Goal: Information Seeking & Learning: Learn about a topic

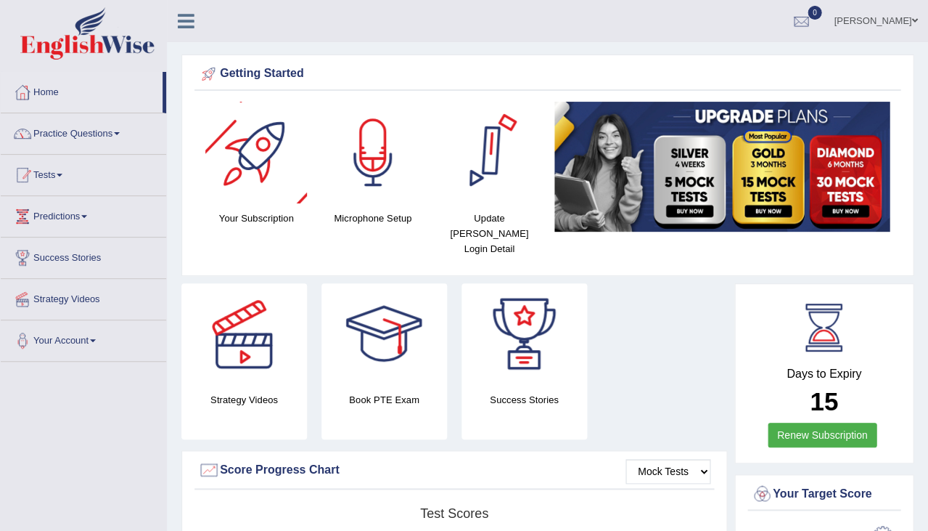
click at [107, 132] on link "Practice Questions" at bounding box center [83, 131] width 165 height 36
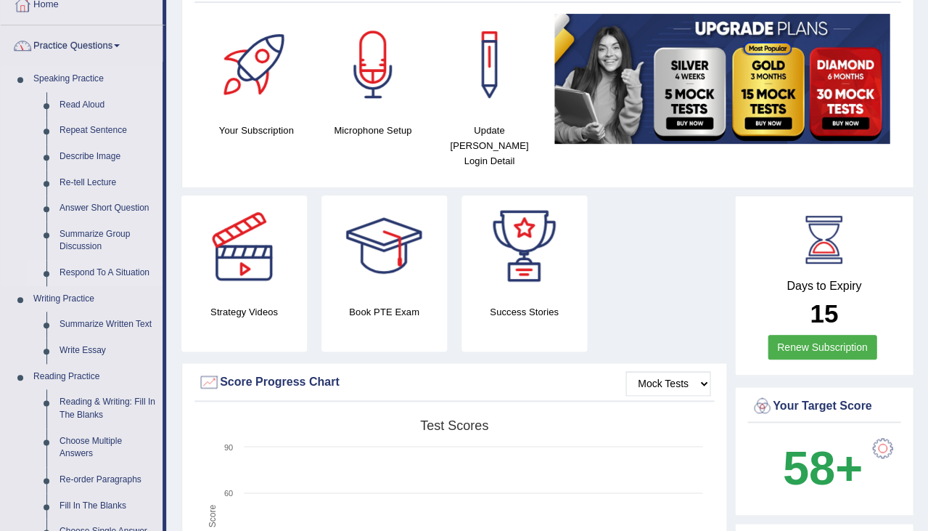
scroll to position [91, 0]
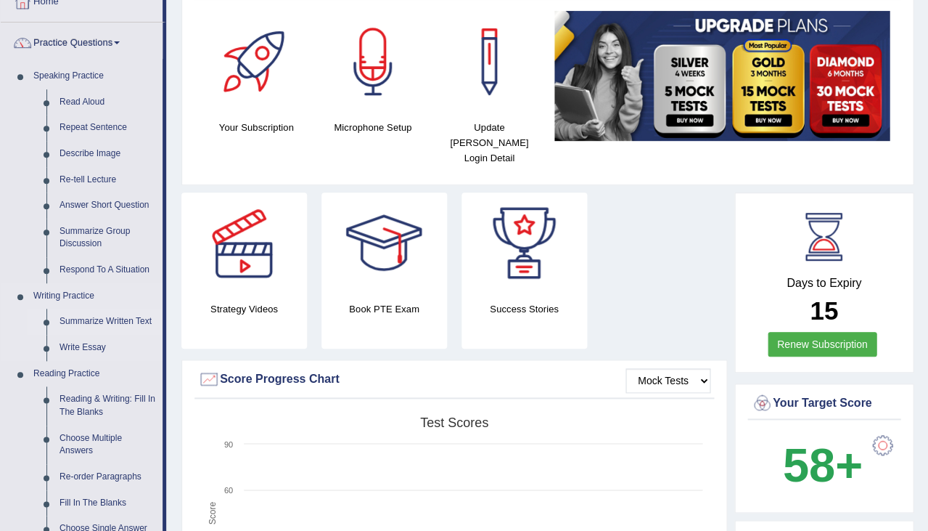
click at [98, 320] on link "Summarize Written Text" at bounding box center [108, 321] width 110 height 26
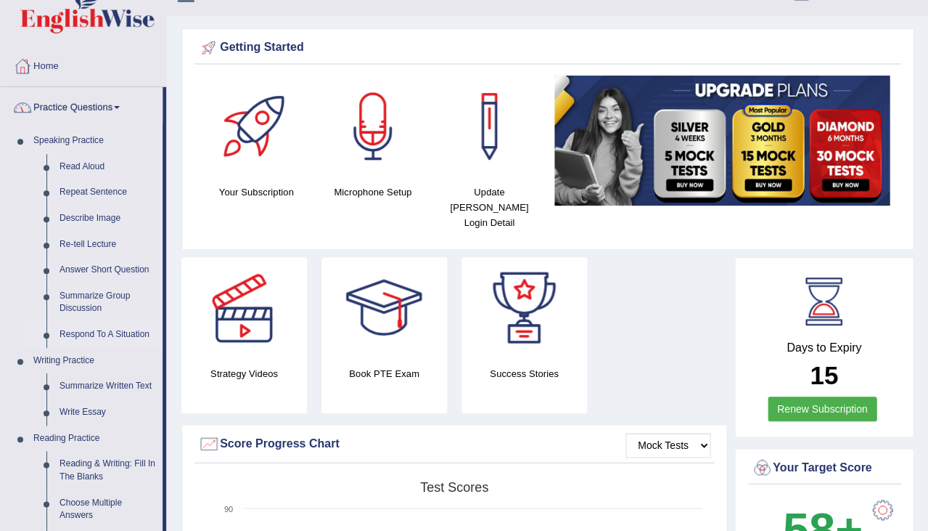
scroll to position [32, 0]
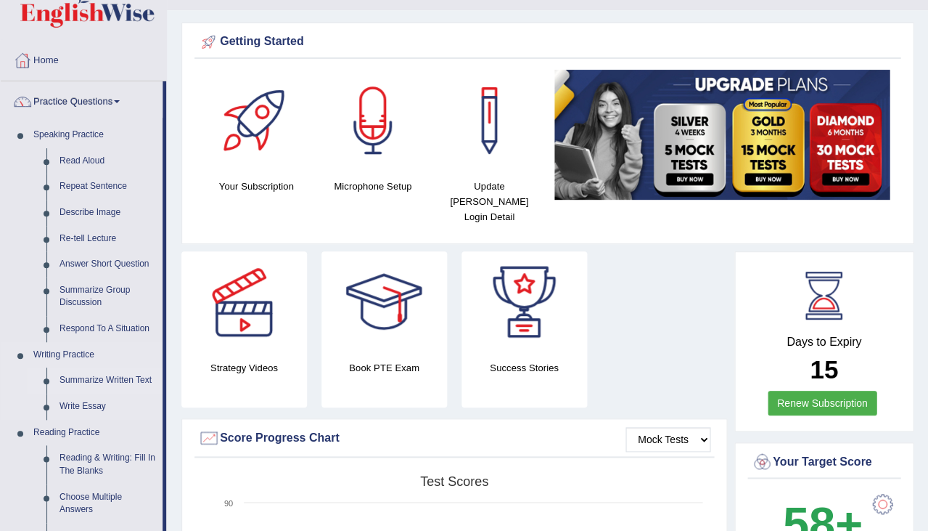
click at [94, 375] on link "Summarize Written Text" at bounding box center [108, 380] width 110 height 26
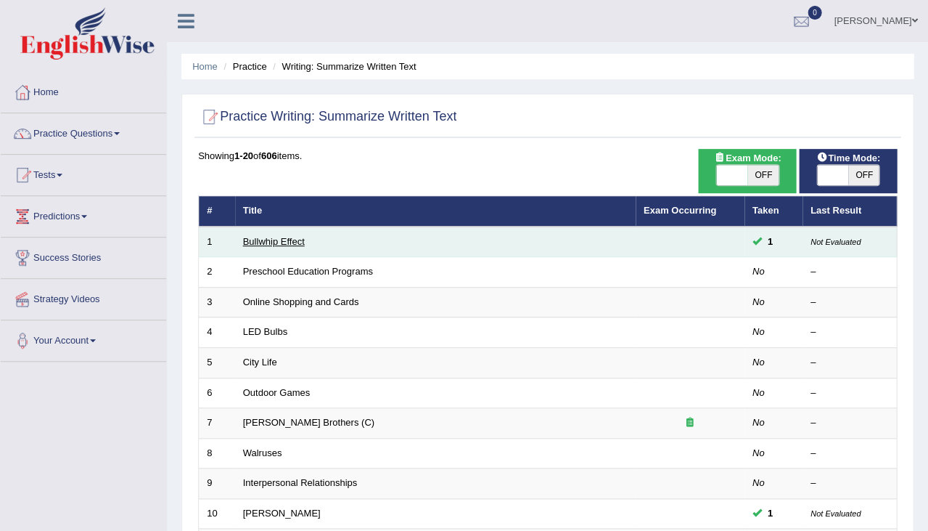
click at [266, 239] on link "Bullwhip Effect" at bounding box center [274, 241] width 62 height 11
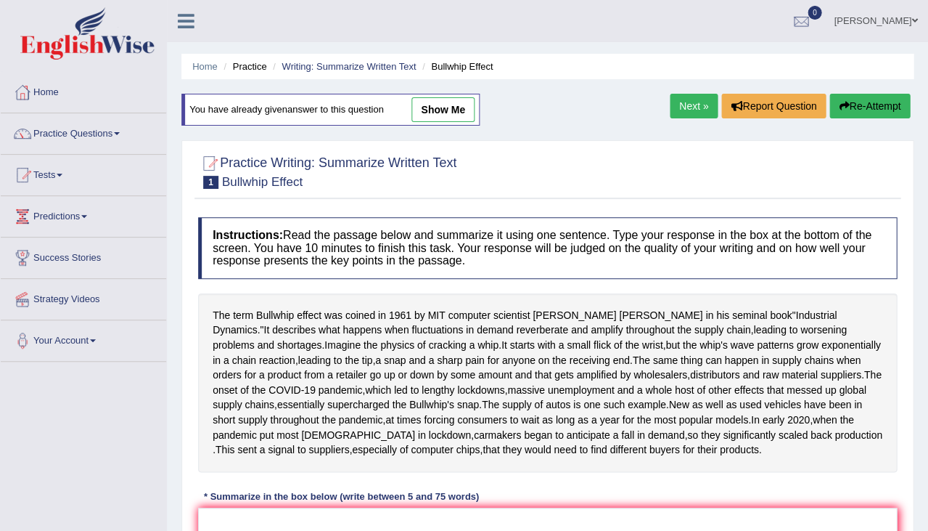
click at [450, 108] on link "show me" at bounding box center [443, 109] width 63 height 25
type textarea "The same thing can happen in supply chains when orders for a product from a ret…"
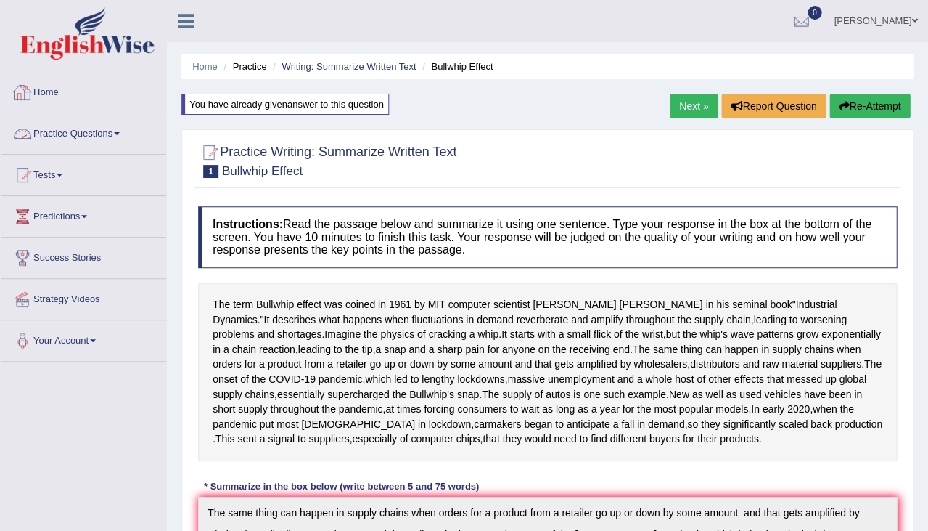
click at [75, 132] on link "Practice Questions" at bounding box center [83, 131] width 165 height 36
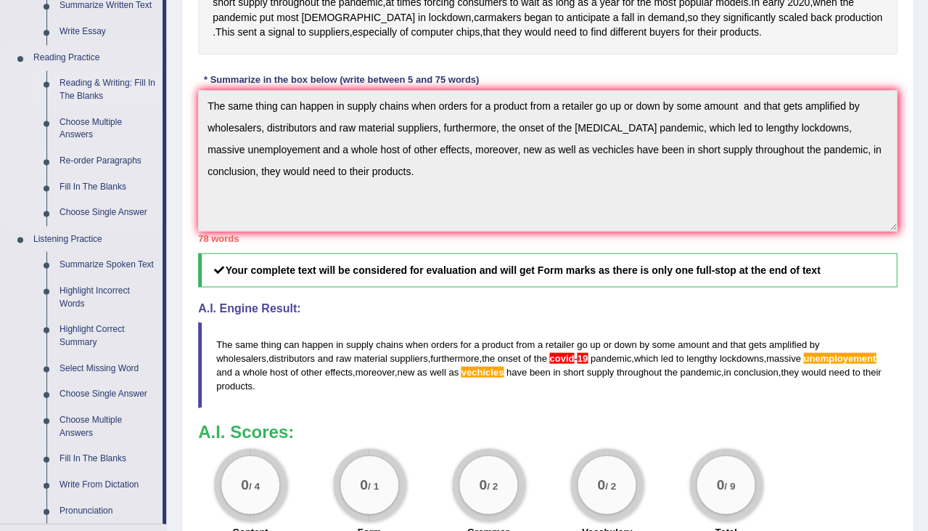
scroll to position [406, 0]
click at [104, 87] on link "Reading & Writing: Fill In The Blanks" at bounding box center [108, 89] width 110 height 38
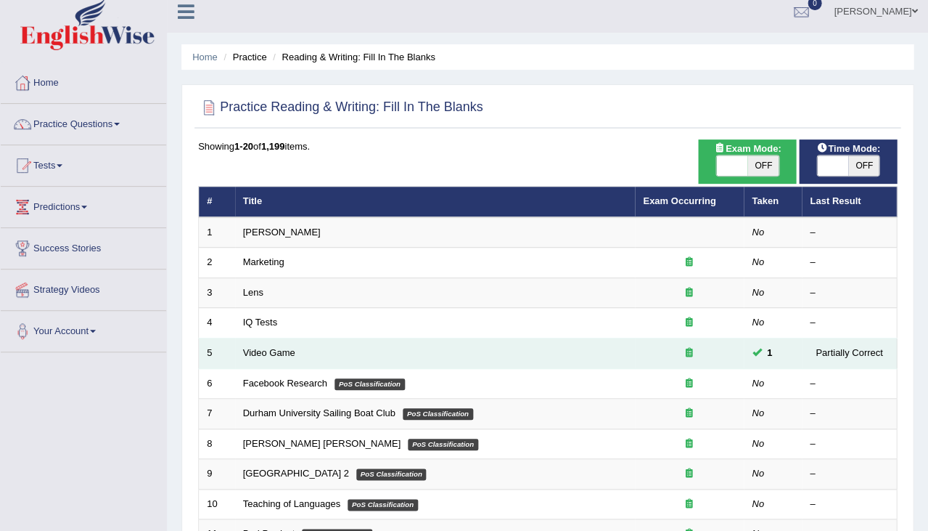
scroll to position [9, 0]
click at [274, 350] on link "Video Game" at bounding box center [269, 352] width 52 height 11
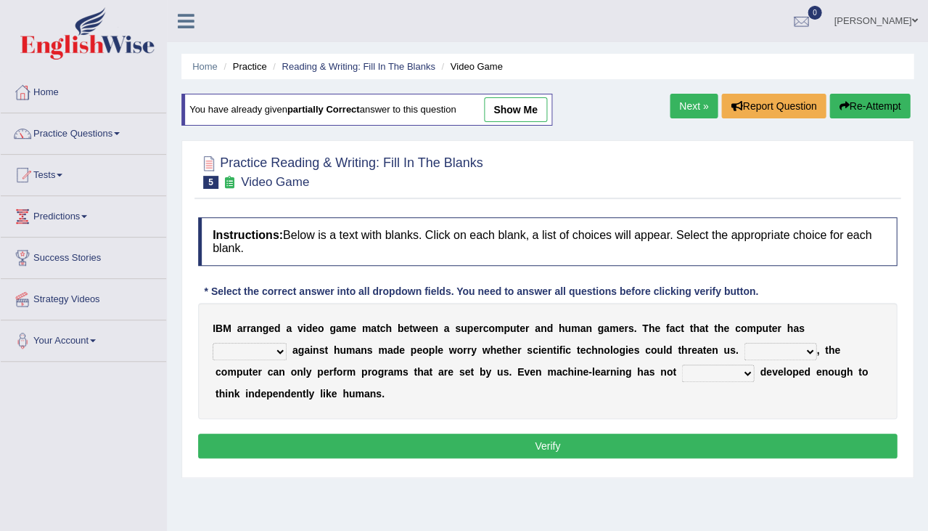
click at [538, 110] on link "show me" at bounding box center [515, 109] width 63 height 25
select select "challenged"
select select "However"
select select "only"
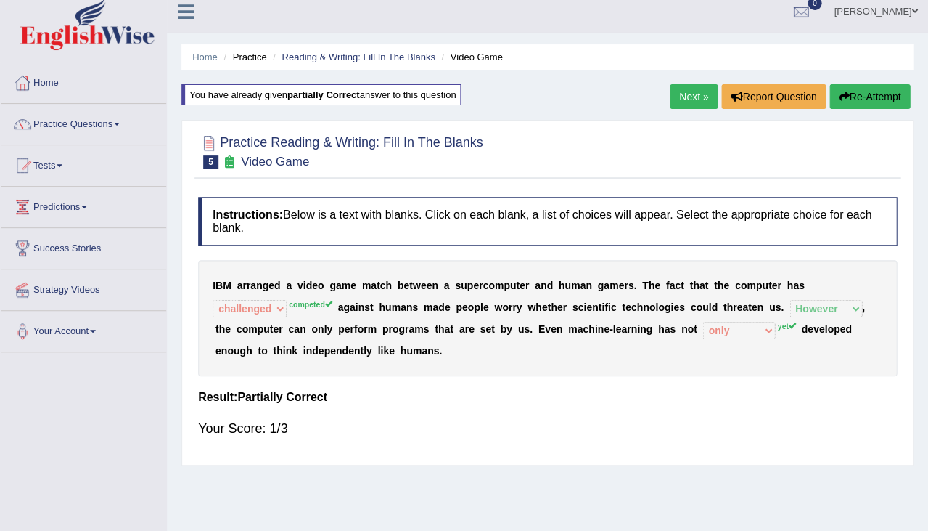
scroll to position [13, 0]
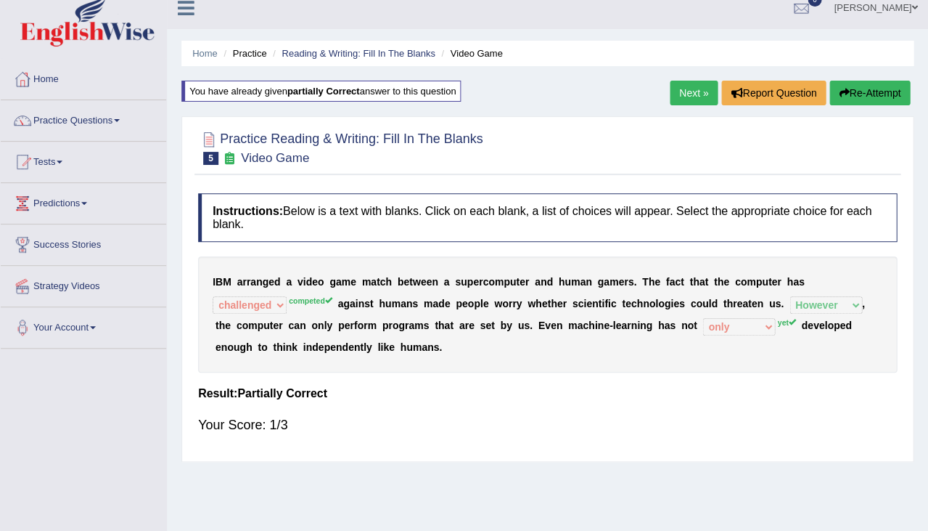
click at [696, 109] on div "Home Practice Reading & Writing: Fill In The Blanks Video Game You have already…" at bounding box center [547, 350] width 761 height 726
click at [699, 91] on link "Next »" at bounding box center [694, 93] width 48 height 25
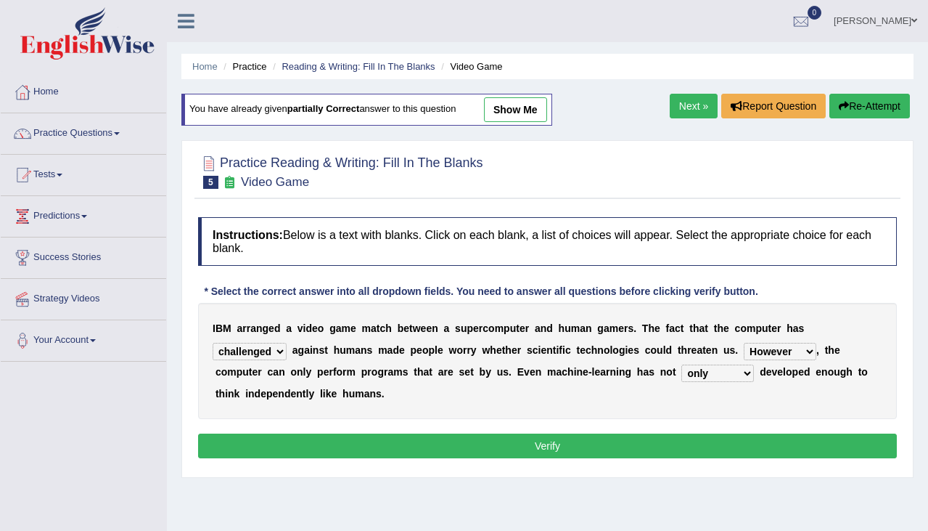
select select "challenged"
select select "However"
select select "only"
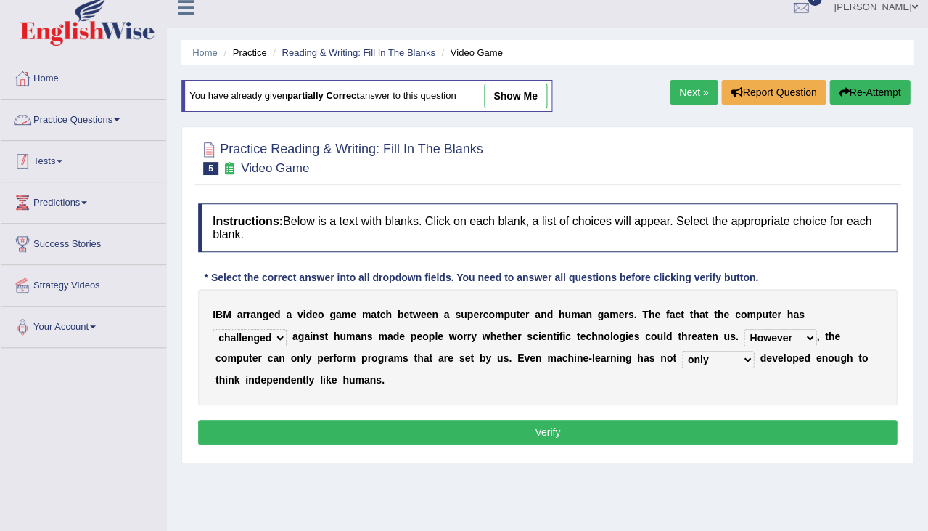
click at [118, 128] on link "Practice Questions" at bounding box center [83, 117] width 165 height 36
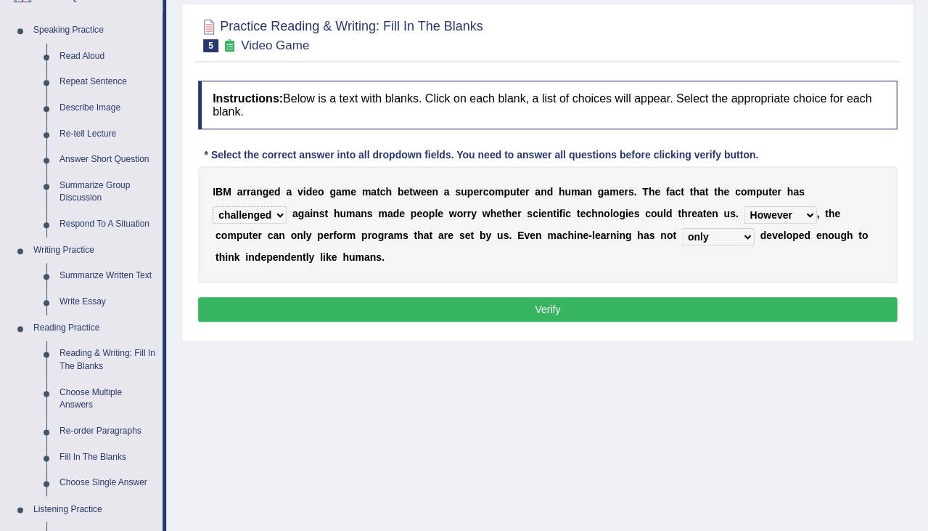
scroll to position [147, 0]
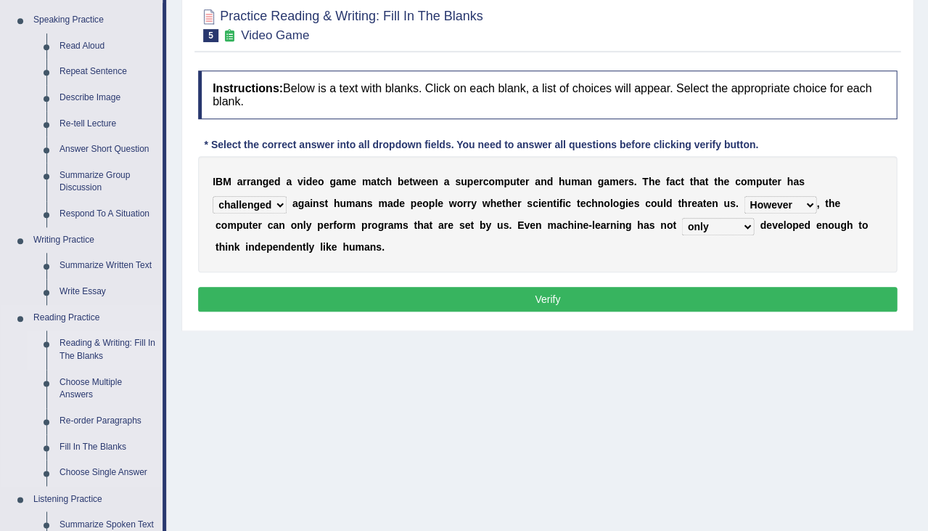
click at [99, 345] on link "Reading & Writing: Fill In The Blanks" at bounding box center [108, 349] width 110 height 38
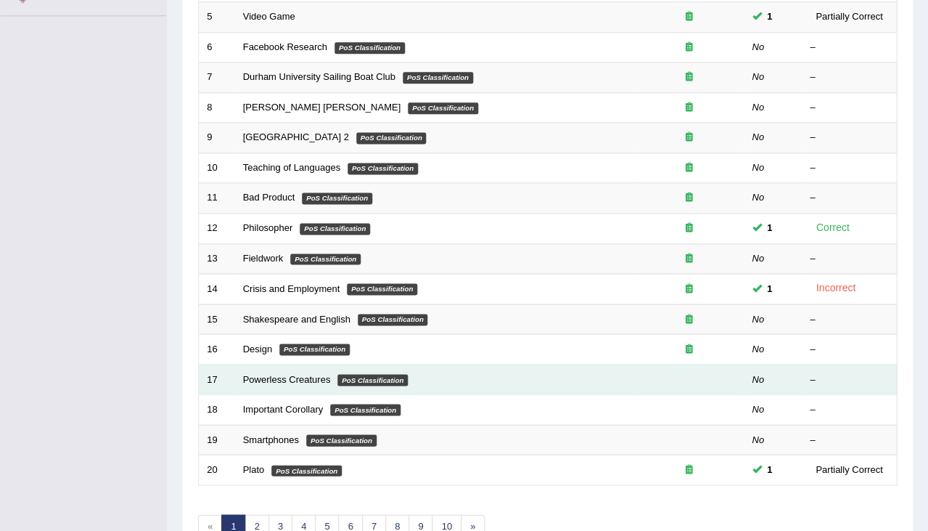
scroll to position [348, 0]
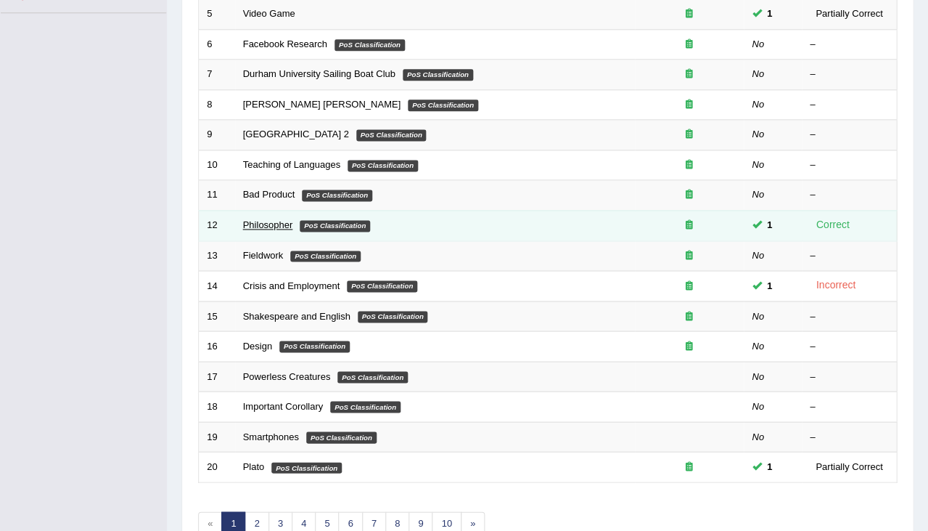
click at [273, 219] on link "Philosopher" at bounding box center [268, 224] width 50 height 11
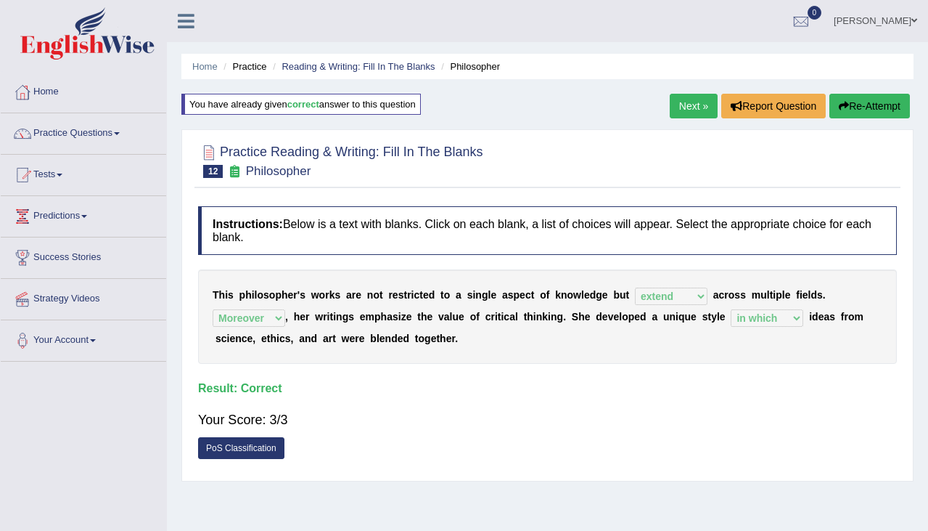
select select "extend"
select select "Moreover"
select select "in which"
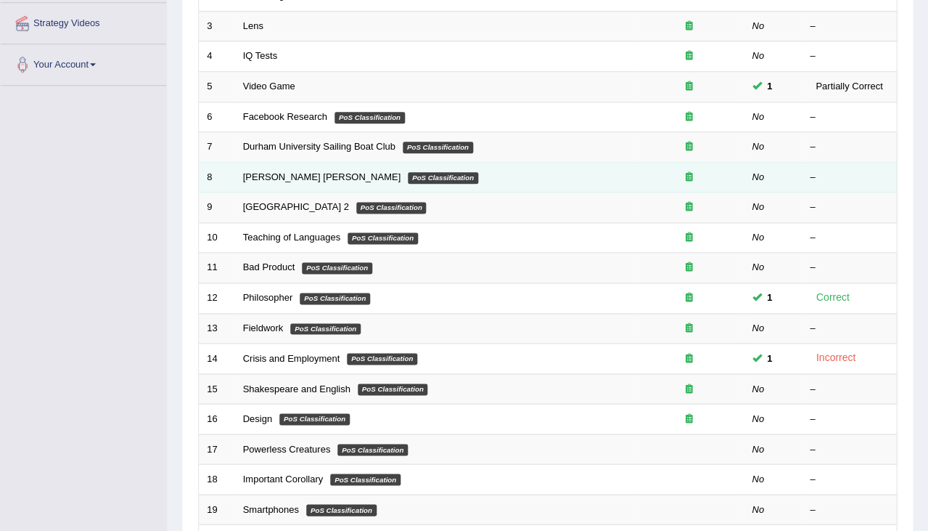
scroll to position [305, 0]
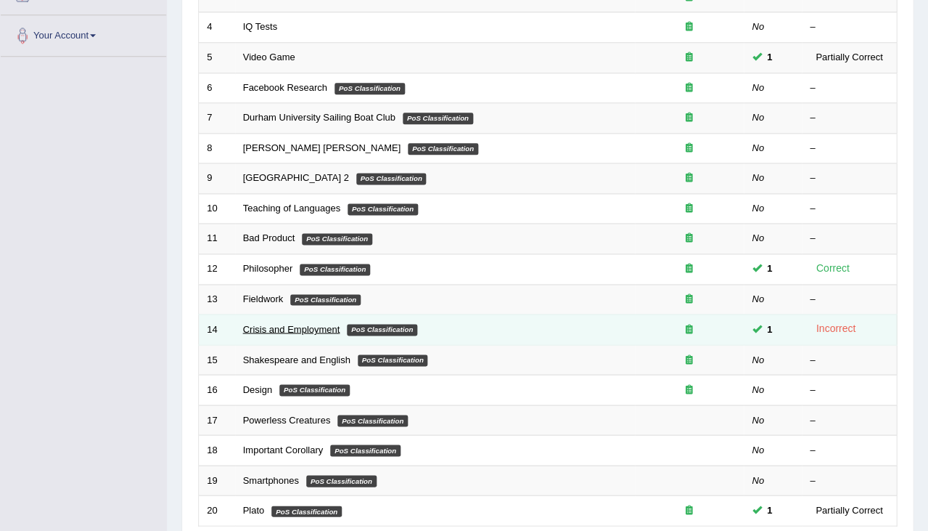
click at [325, 323] on link "Crisis and Employment" at bounding box center [291, 328] width 97 height 11
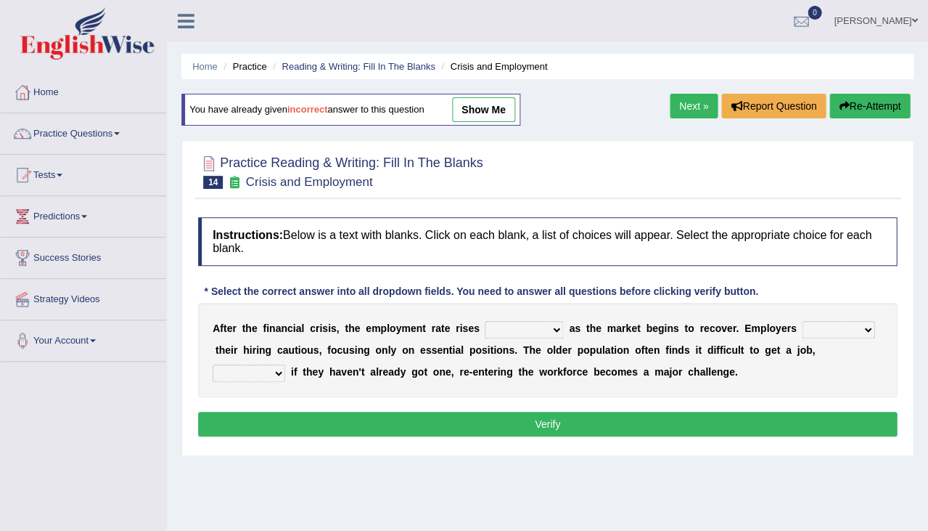
click at [490, 101] on link "show me" at bounding box center [483, 109] width 63 height 25
select select "sharply"
select select "are kept"
select select "although"
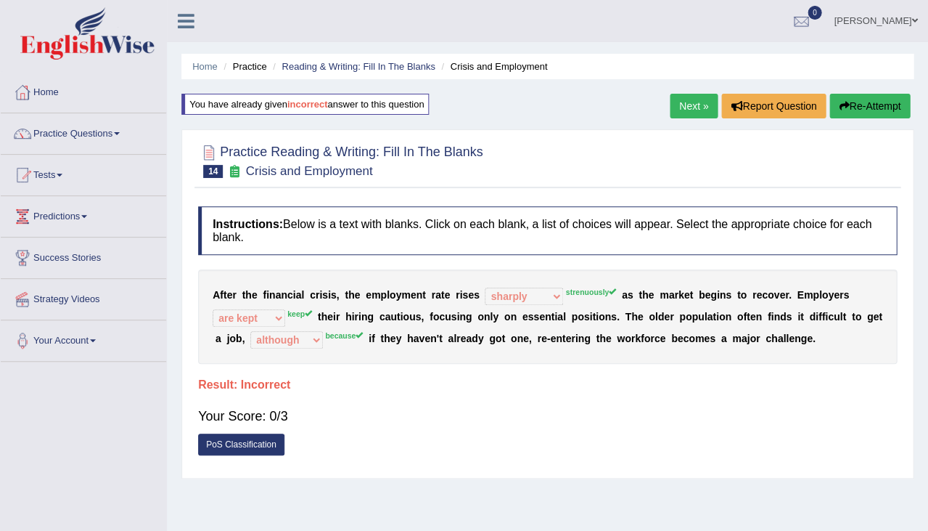
click at [862, 113] on button "Re-Attempt" at bounding box center [870, 106] width 81 height 25
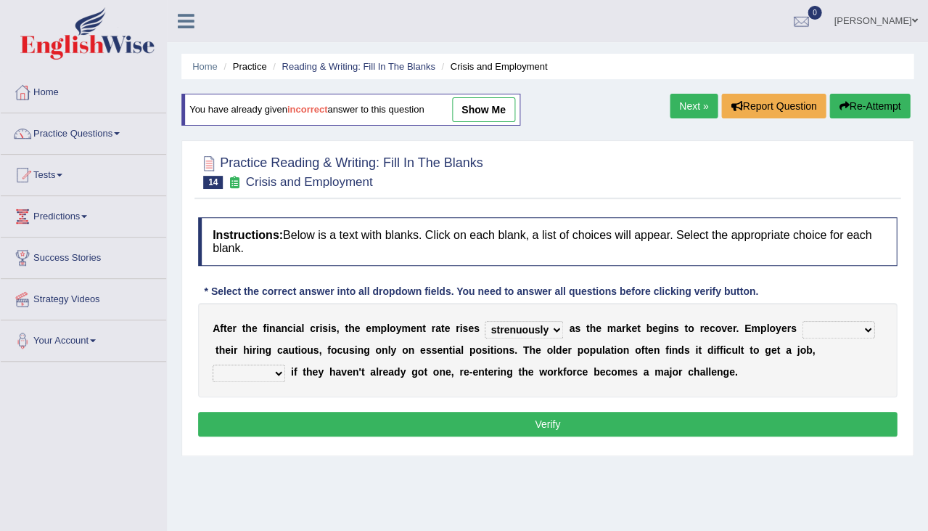
click at [493, 105] on link "show me" at bounding box center [483, 109] width 63 height 25
select select "sharply"
select select "are kept"
select select "although"
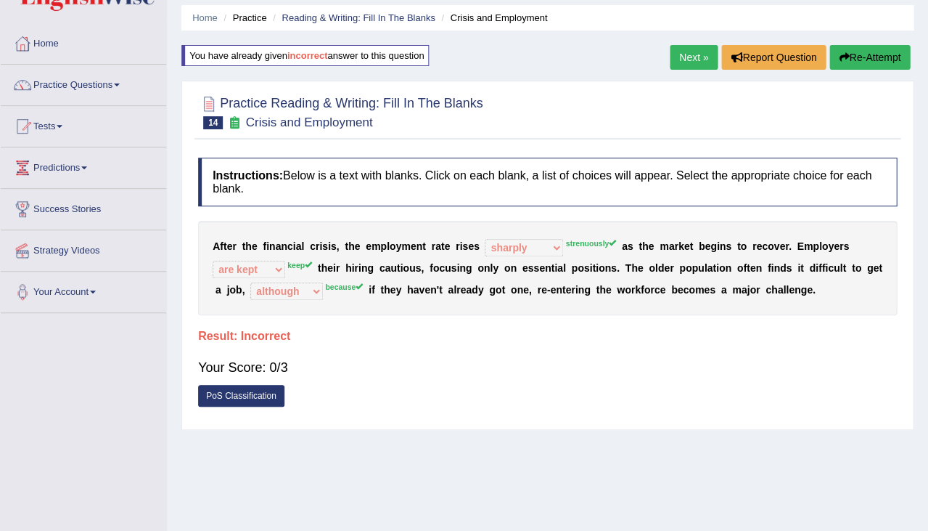
scroll to position [49, 0]
drag, startPoint x: 759, startPoint y: 266, endPoint x: 812, endPoint y: 266, distance: 53.0
click at [813, 266] on div "A f t e r t h e f i n a n c i a l c r i s i s , t h e e m p l o y m e n t r a t…" at bounding box center [547, 268] width 699 height 94
click at [786, 268] on b "s" at bounding box center [789, 268] width 6 height 12
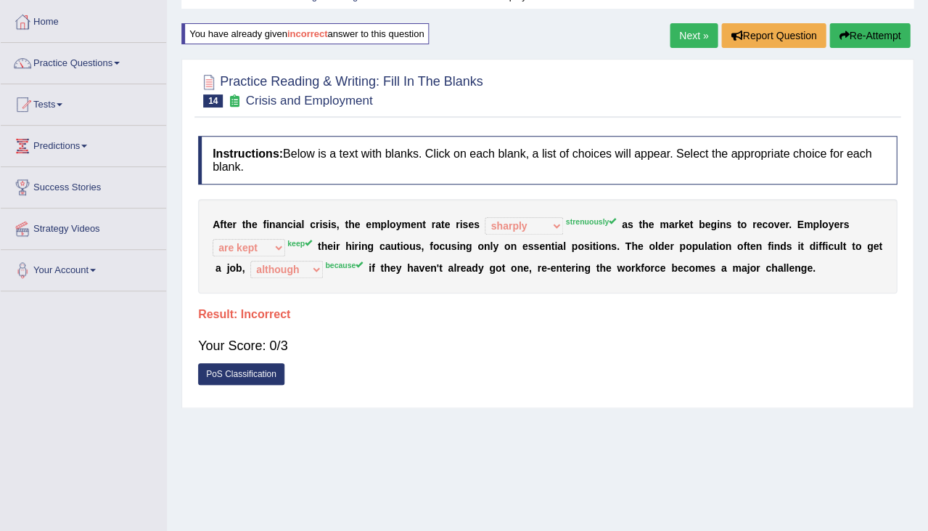
scroll to position [73, 0]
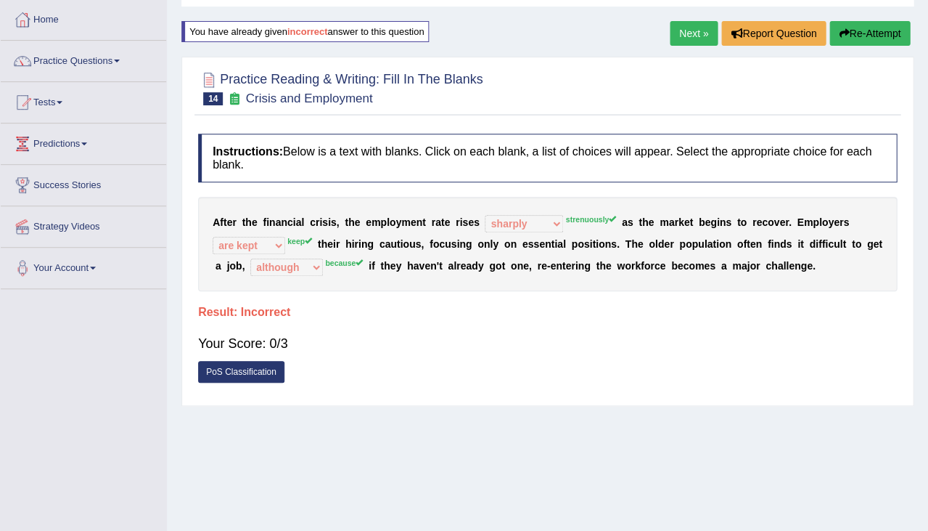
click at [856, 33] on button "Re-Attempt" at bounding box center [870, 33] width 81 height 25
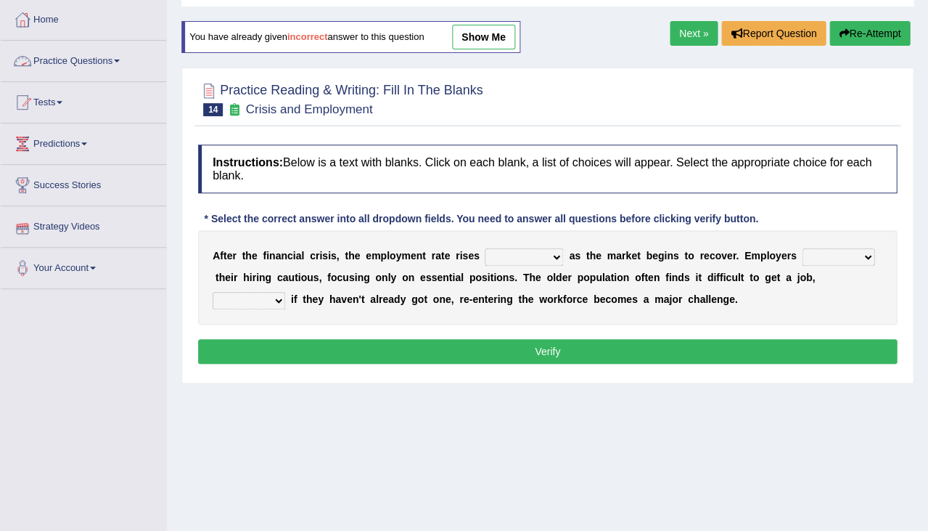
click at [54, 61] on link "Practice Questions" at bounding box center [83, 59] width 165 height 36
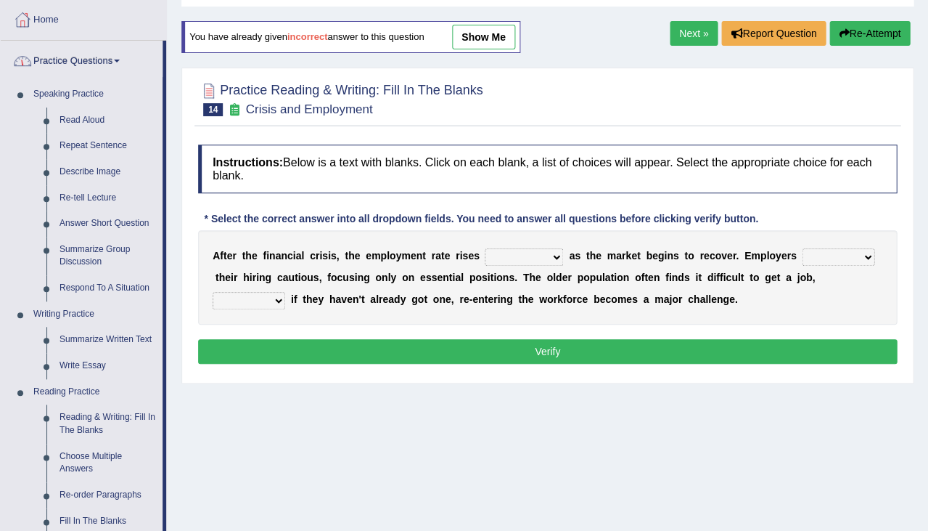
click at [68, 64] on link "Practice Questions" at bounding box center [82, 59] width 162 height 36
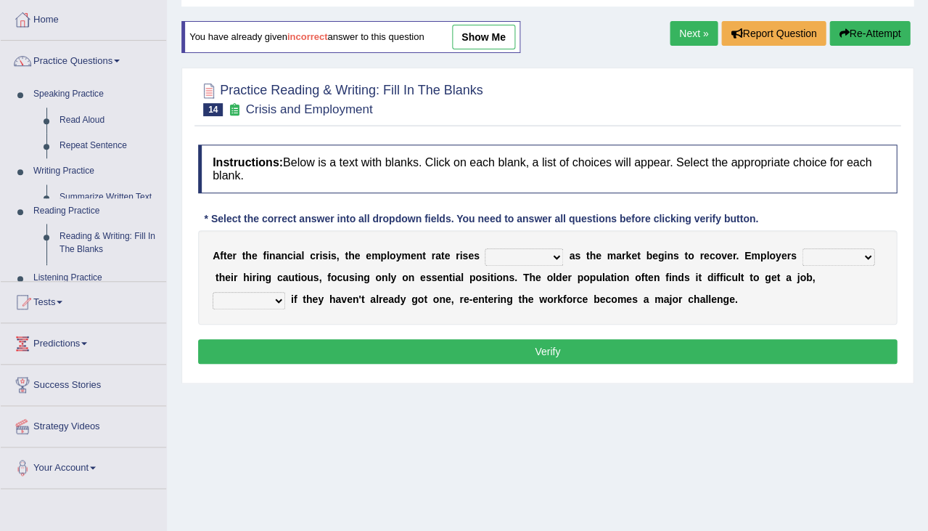
click at [68, 64] on link "Practice Questions" at bounding box center [83, 59] width 165 height 36
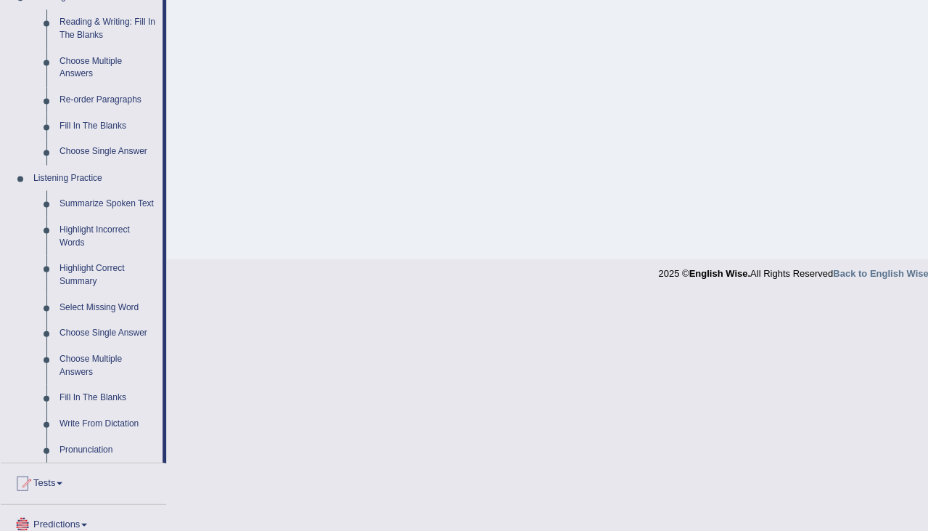
scroll to position [475, 0]
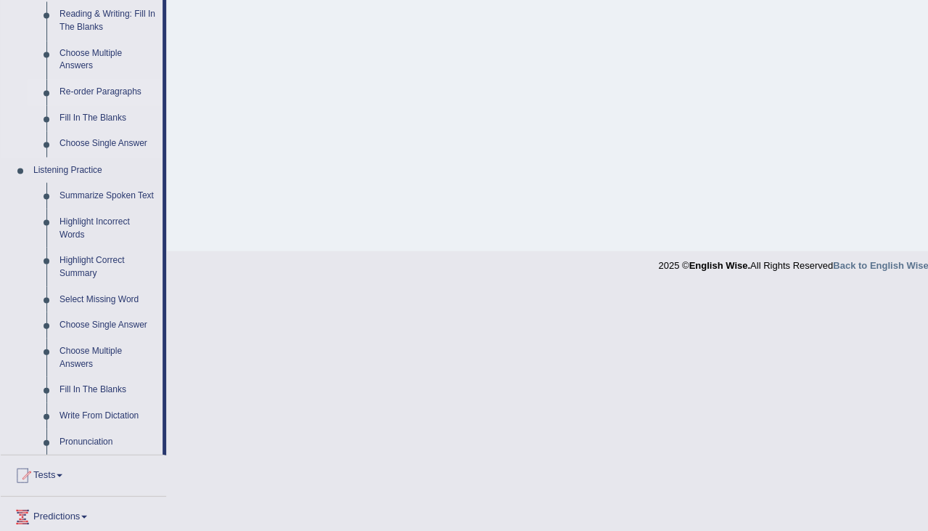
click at [83, 86] on link "Re-order Paragraphs" at bounding box center [108, 92] width 110 height 26
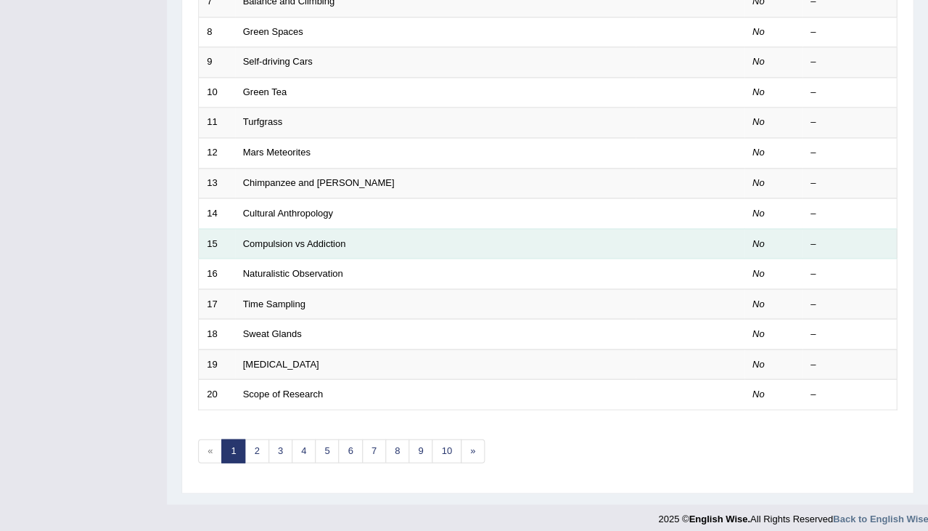
scroll to position [420, 0]
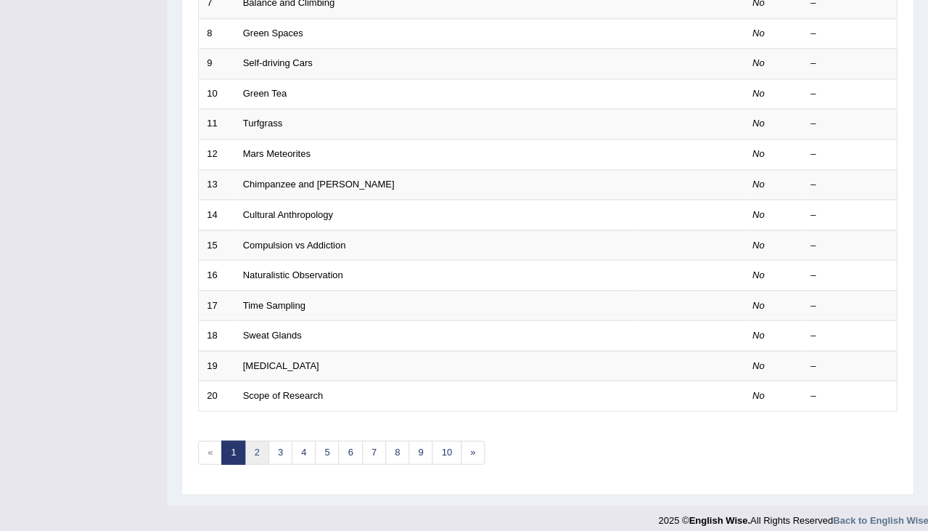
click at [252, 444] on link "2" at bounding box center [257, 452] width 24 height 24
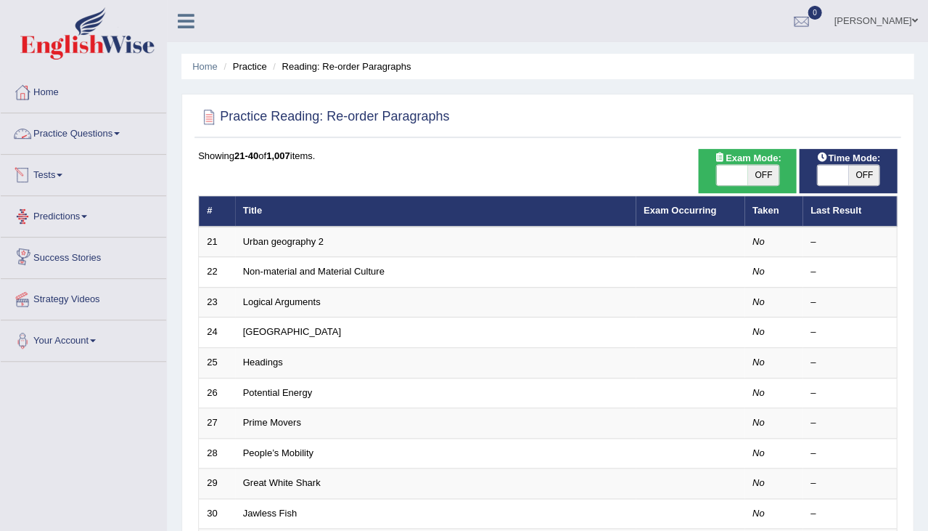
click at [73, 141] on link "Practice Questions" at bounding box center [83, 131] width 165 height 36
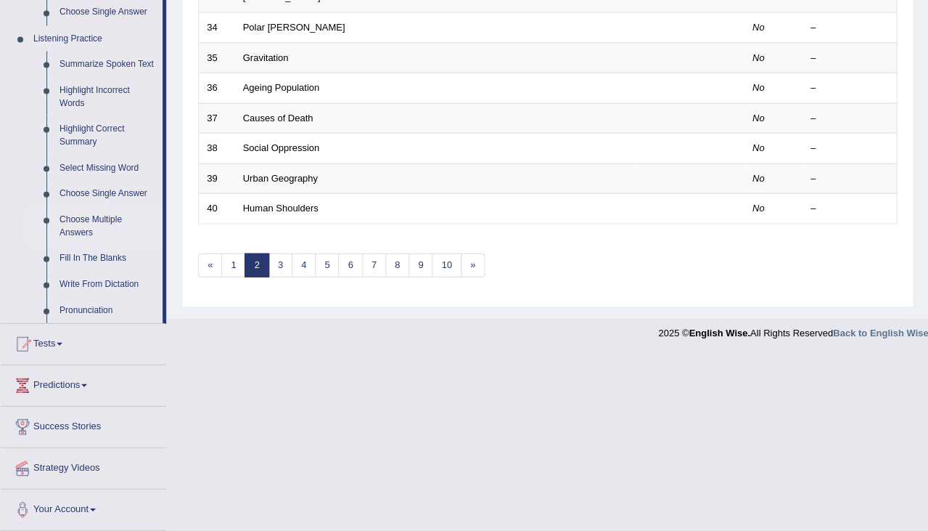
scroll to position [613, 0]
click at [97, 282] on link "Write From Dictation" at bounding box center [108, 284] width 110 height 26
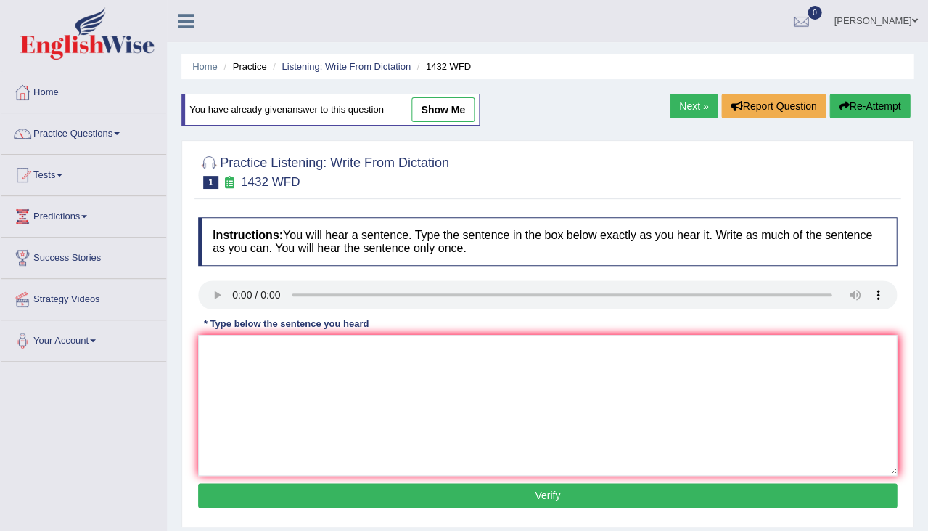
click at [465, 106] on link "show me" at bounding box center [443, 109] width 63 height 25
type textarea "More physical activity is beneficial for your health"
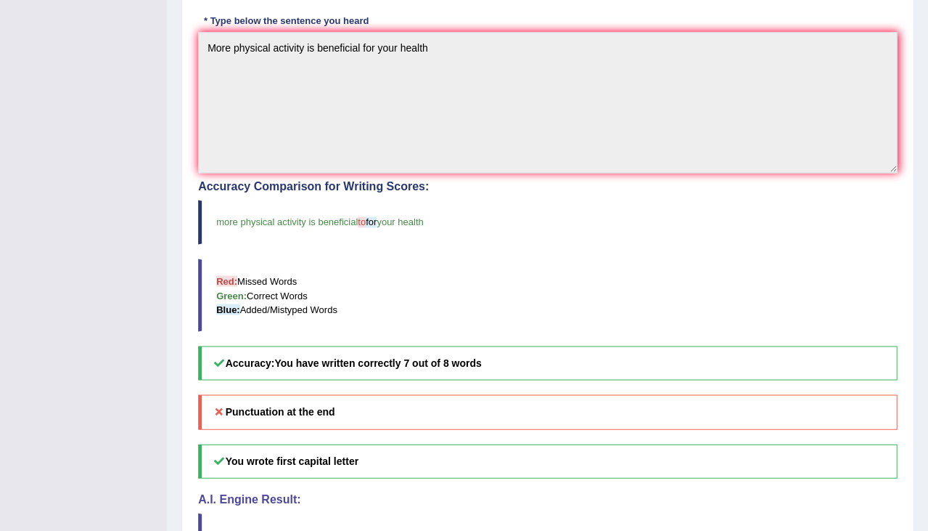
scroll to position [386, 0]
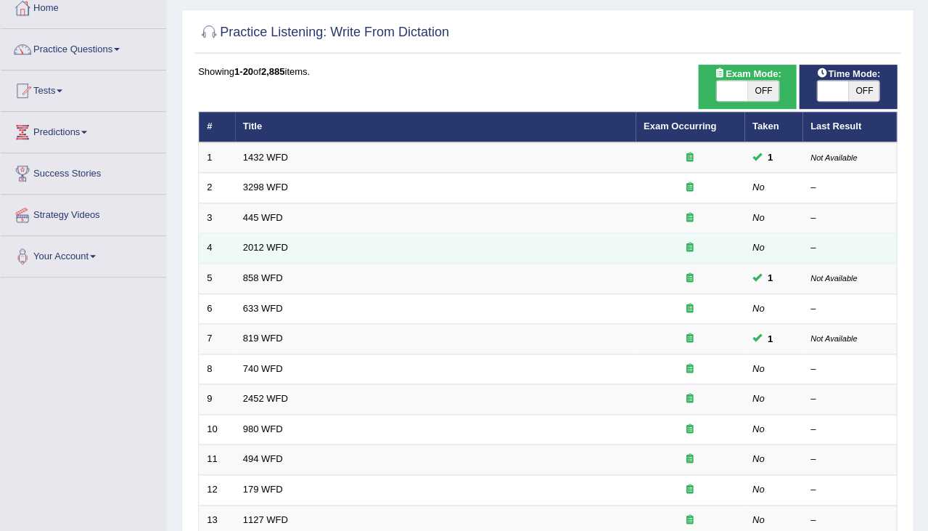
scroll to position [86, 0]
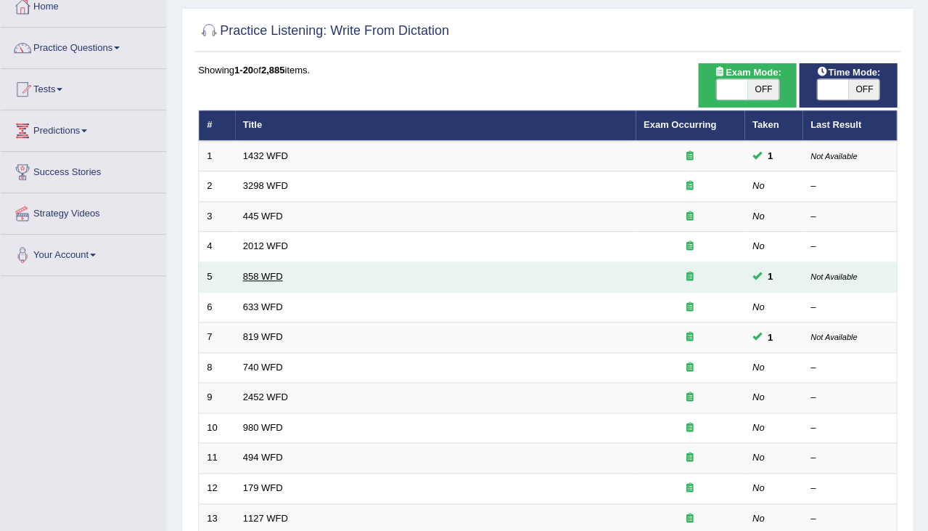
click at [266, 273] on link "858 WFD" at bounding box center [263, 276] width 40 height 11
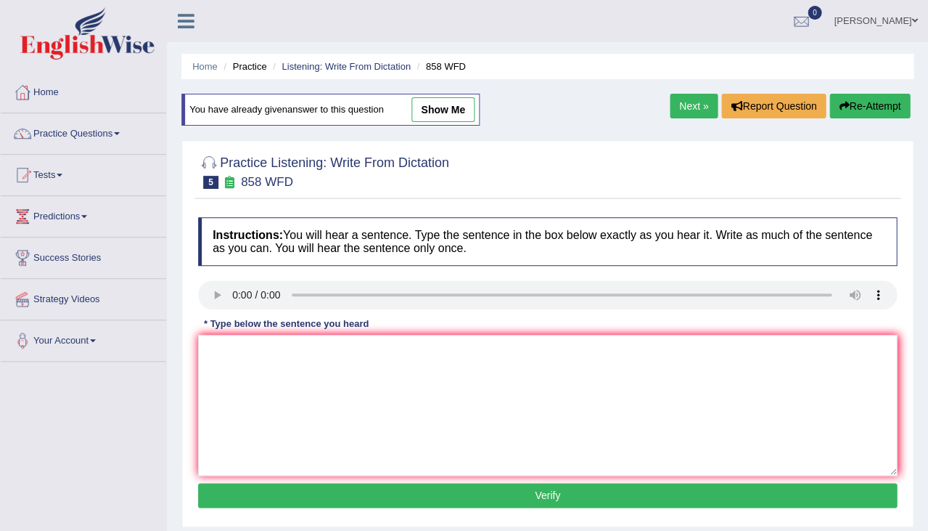
click at [457, 106] on link "show me" at bounding box center [443, 109] width 63 height 25
type textarea "The internship effect in his intresting historian."
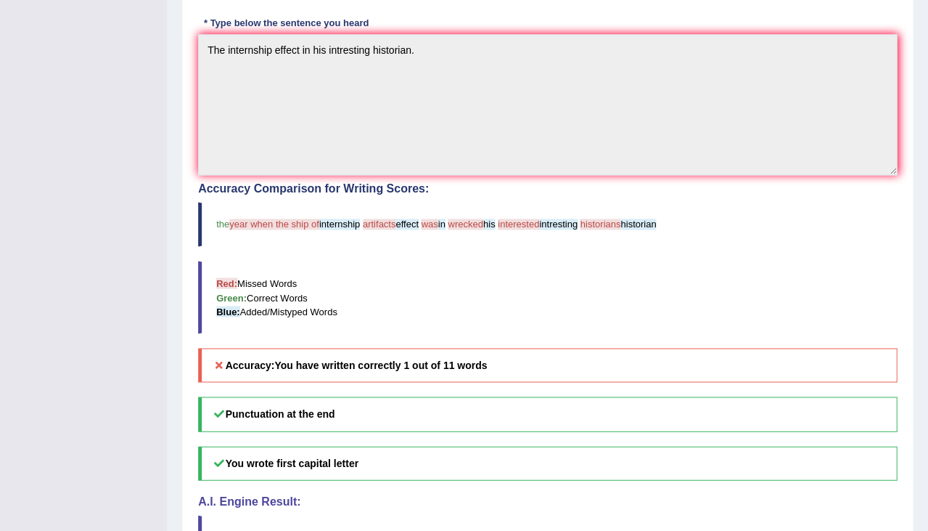
scroll to position [364, 0]
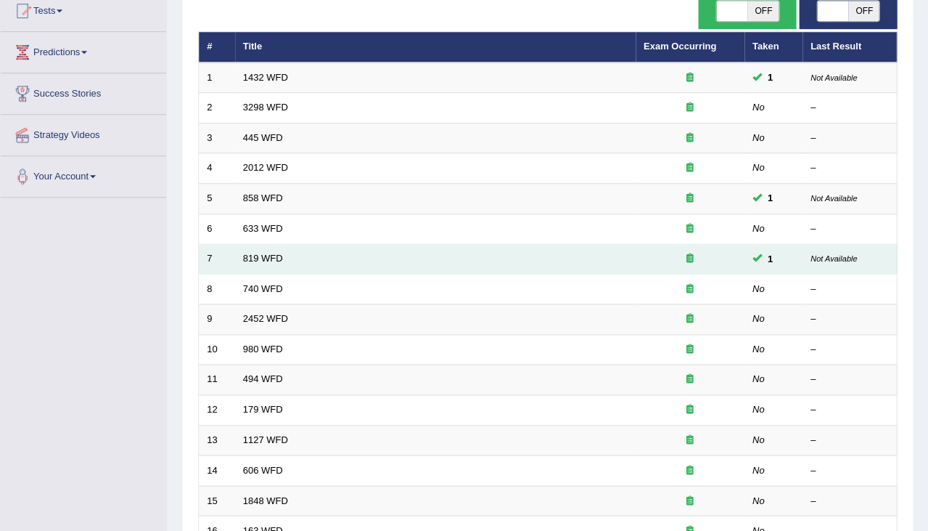
scroll to position [164, 0]
click at [277, 256] on link "819 WFD" at bounding box center [263, 258] width 40 height 11
